Goal: Transaction & Acquisition: Book appointment/travel/reservation

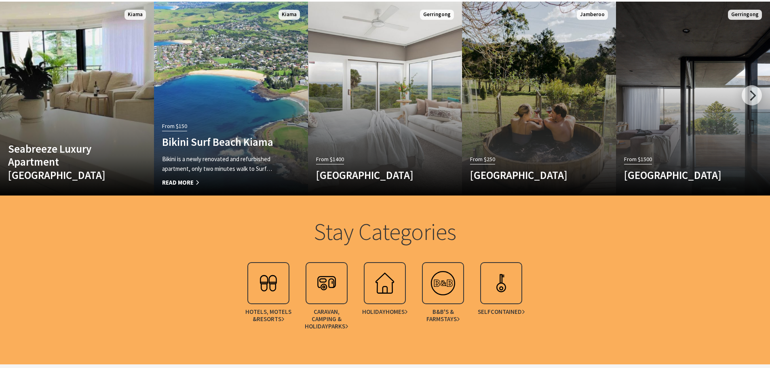
scroll to position [525, 0]
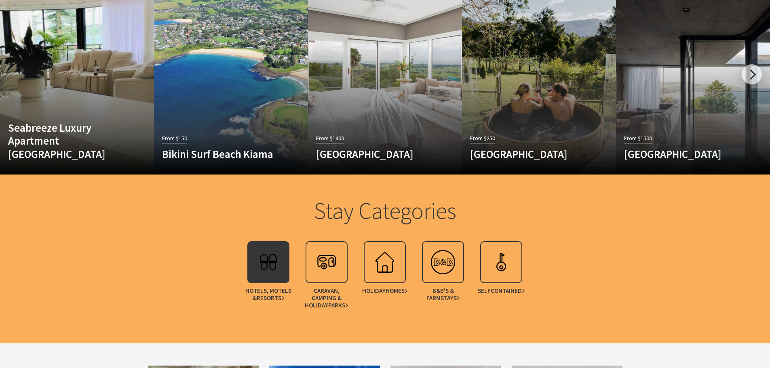
click at [273, 270] on img at bounding box center [268, 262] width 32 height 32
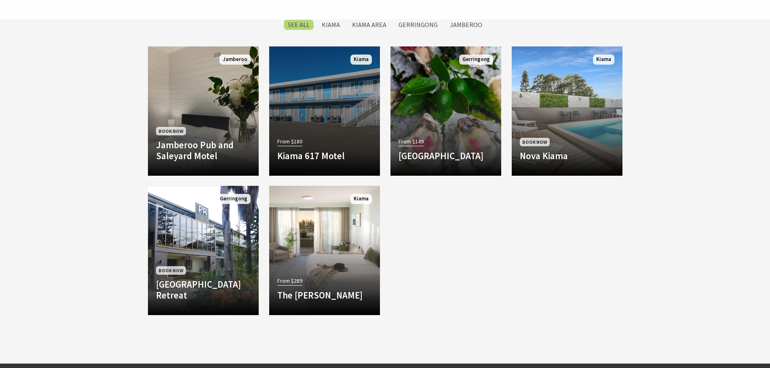
scroll to position [404, 0]
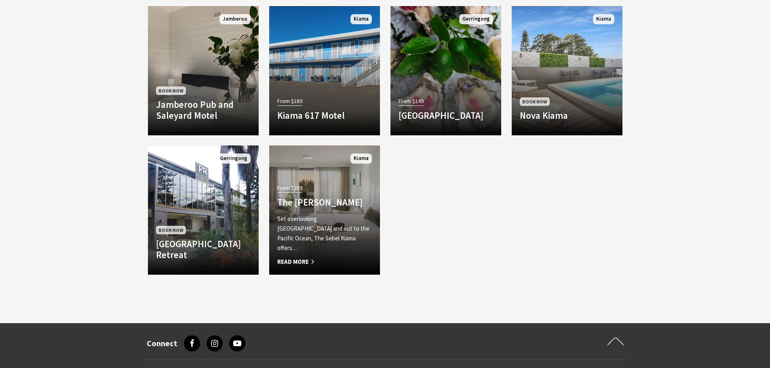
click at [313, 221] on div "From $289 The Sebel Kiama Set overlooking Kiama Harbour and out to the Pacific …" at bounding box center [324, 224] width 111 height 84
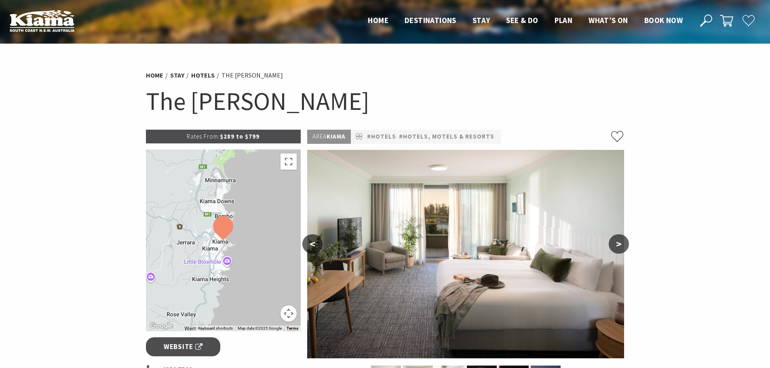
scroll to position [40, 0]
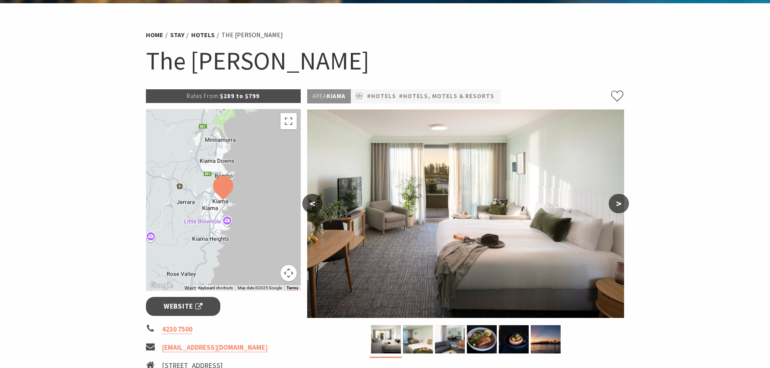
click at [620, 201] on button ">" at bounding box center [619, 203] width 20 height 19
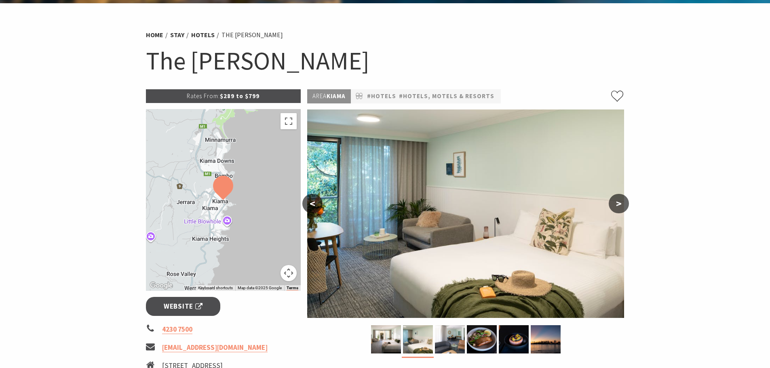
click at [620, 201] on button ">" at bounding box center [619, 203] width 20 height 19
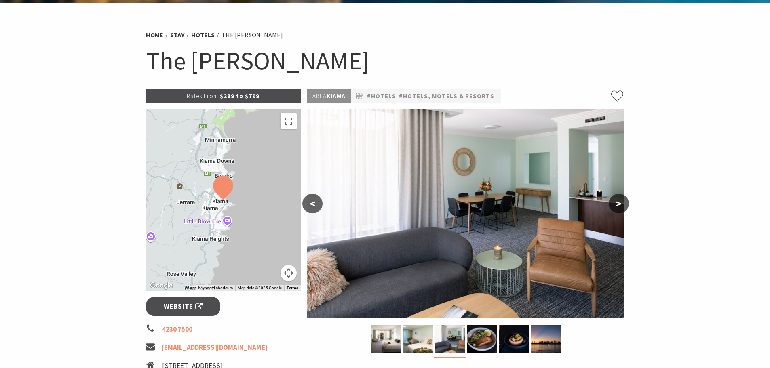
click at [620, 201] on button ">" at bounding box center [619, 203] width 20 height 19
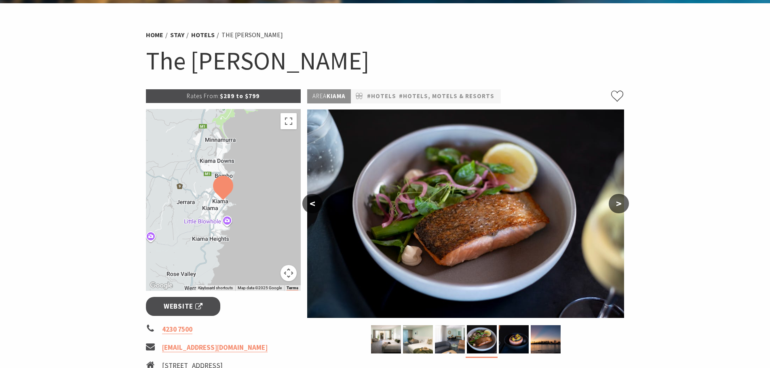
click at [620, 201] on button ">" at bounding box center [619, 203] width 20 height 19
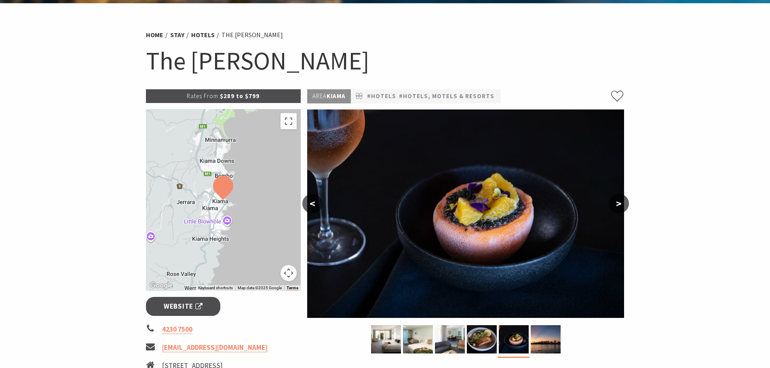
click at [620, 201] on button ">" at bounding box center [619, 203] width 20 height 19
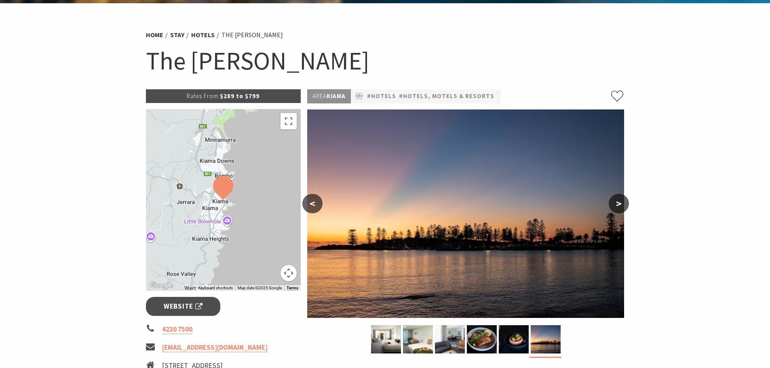
click at [620, 201] on button ">" at bounding box center [619, 203] width 20 height 19
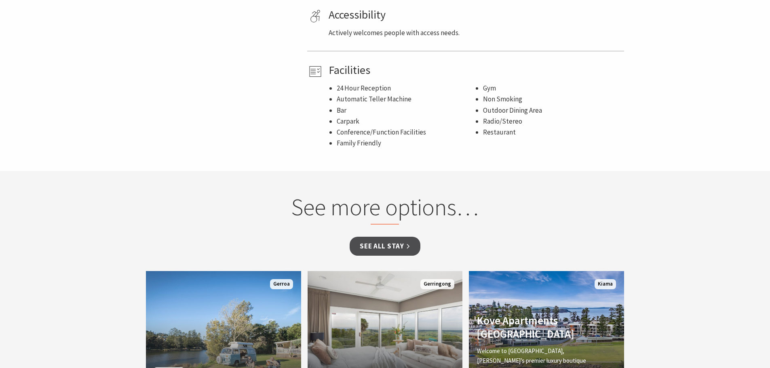
scroll to position [445, 0]
